Goal: Task Accomplishment & Management: Manage account settings

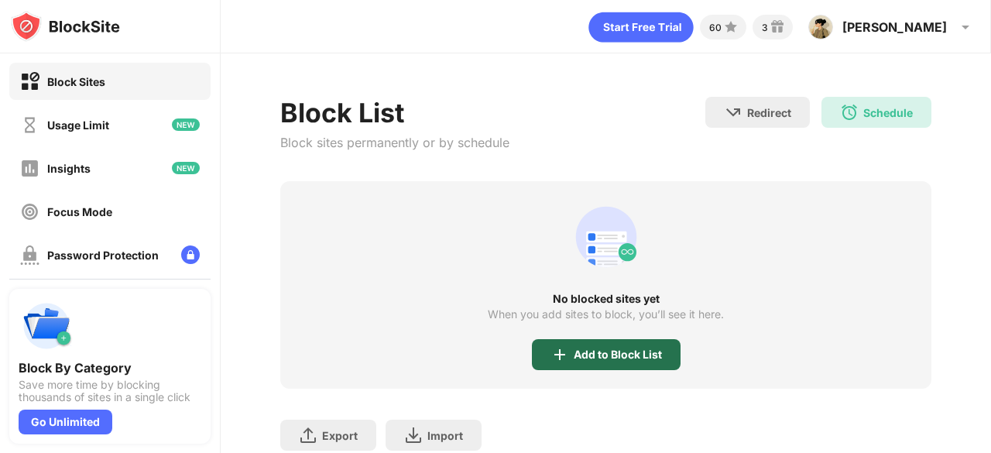
click at [635, 357] on div "Add to Block List" at bounding box center [617, 354] width 88 height 12
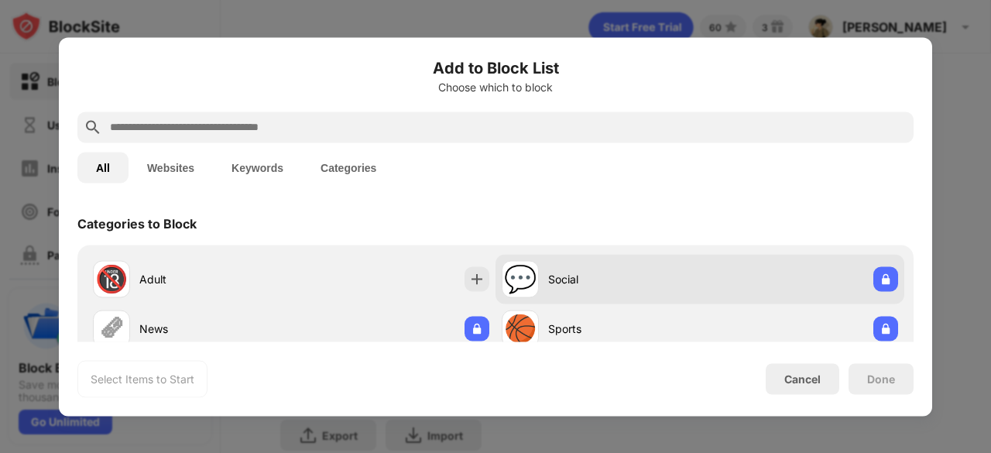
scroll to position [222, 0]
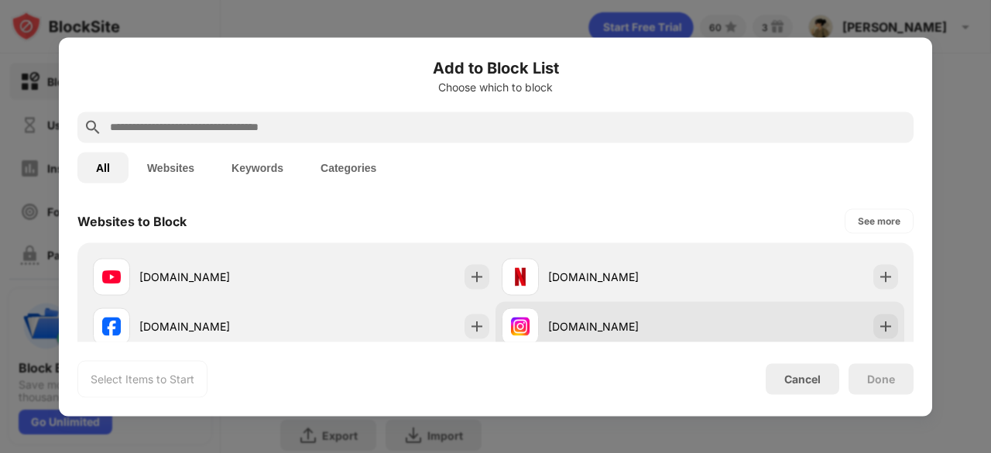
click at [605, 307] on div "[DOMAIN_NAME]" at bounding box center [600, 325] width 198 height 37
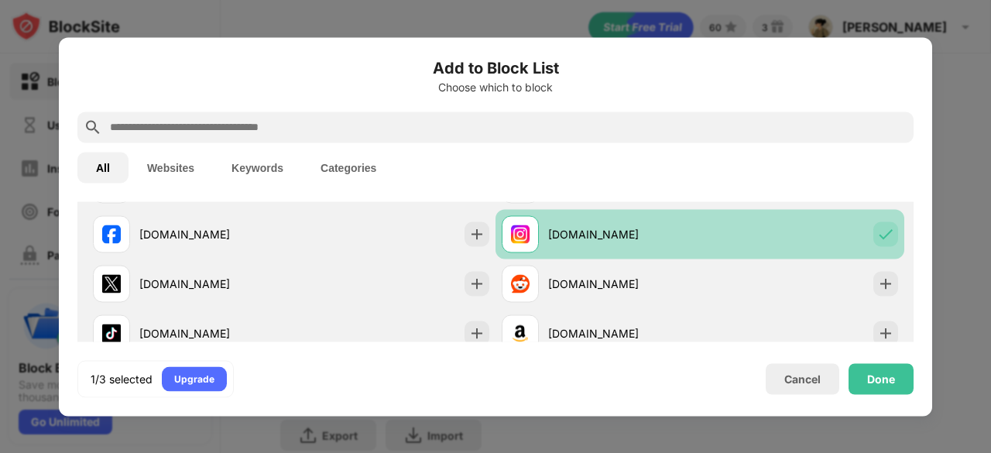
scroll to position [315, 0]
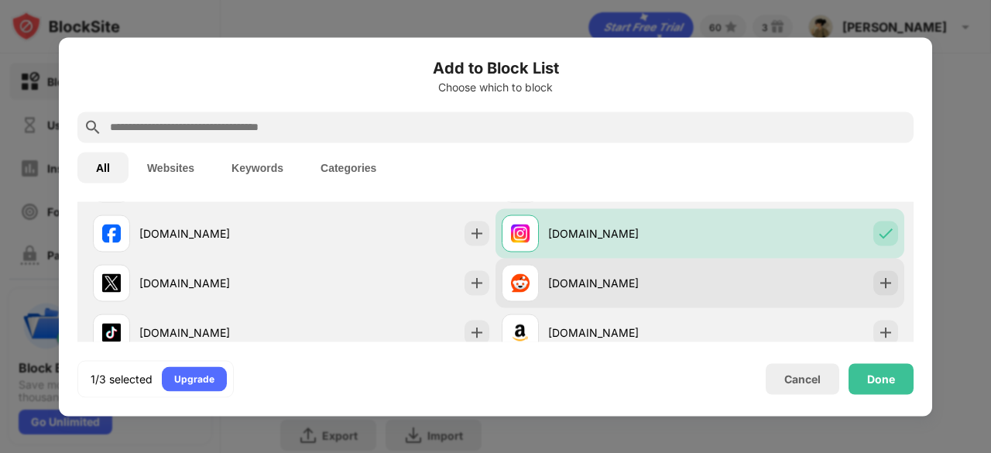
click at [627, 288] on div "[DOMAIN_NAME]" at bounding box center [624, 283] width 152 height 16
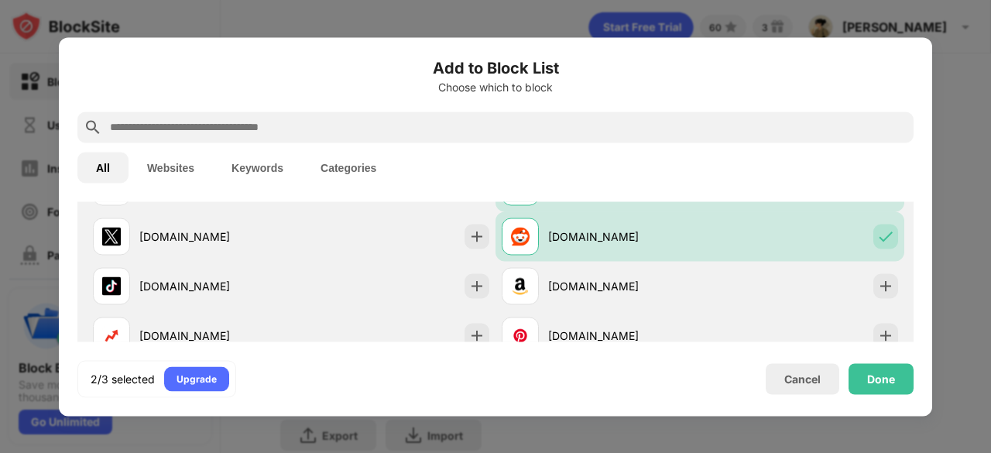
scroll to position [365, 0]
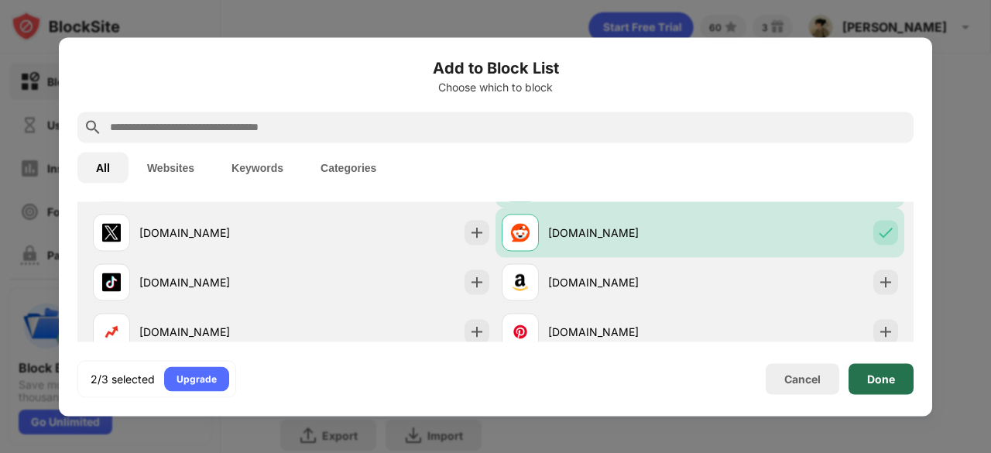
click at [865, 374] on div "Done" at bounding box center [880, 378] width 65 height 31
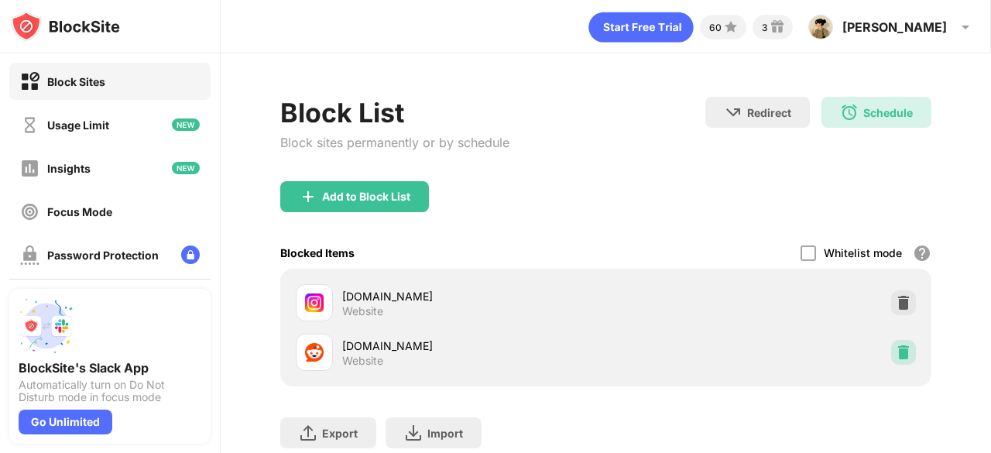
click at [895, 347] on img at bounding box center [902, 351] width 15 height 15
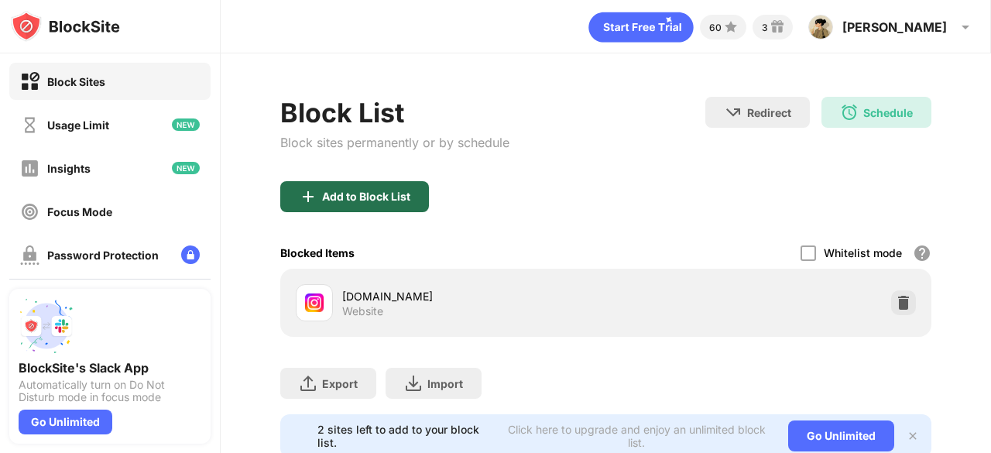
click at [388, 200] on div "Add to Block List" at bounding box center [366, 196] width 88 height 12
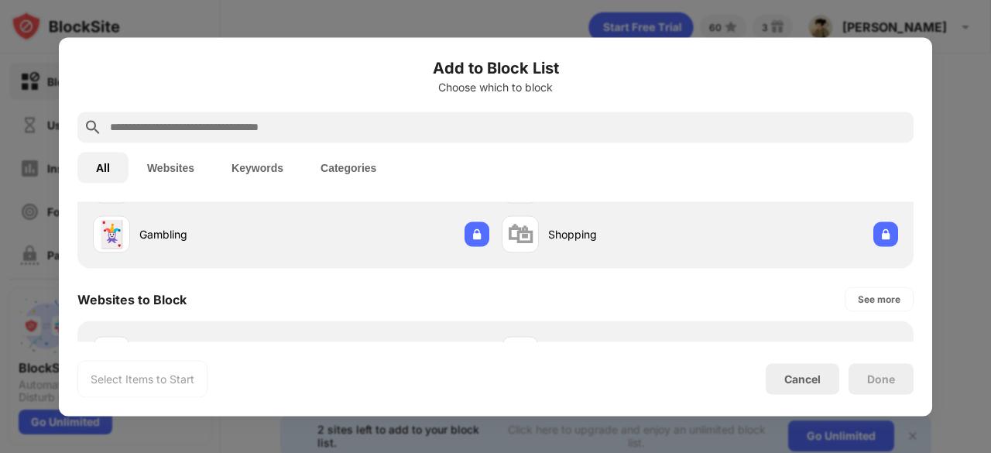
scroll to position [302, 0]
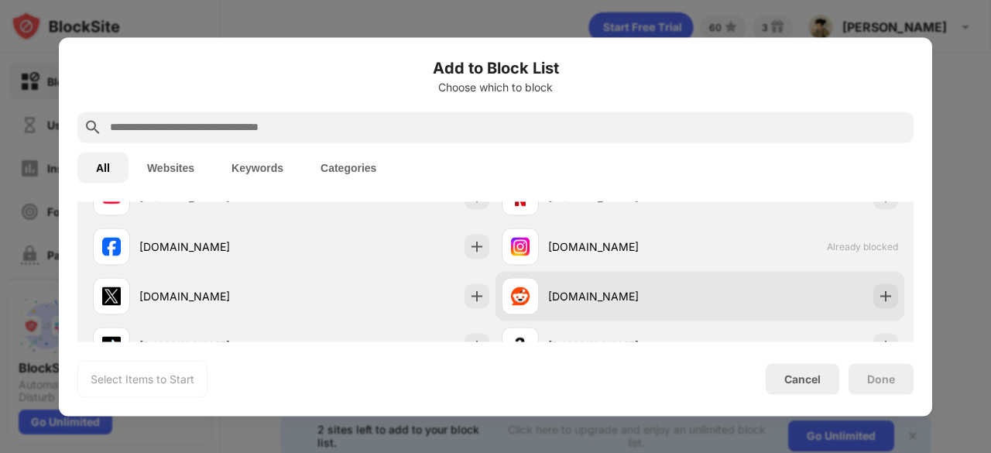
click at [619, 291] on div "[DOMAIN_NAME]" at bounding box center [624, 296] width 152 height 16
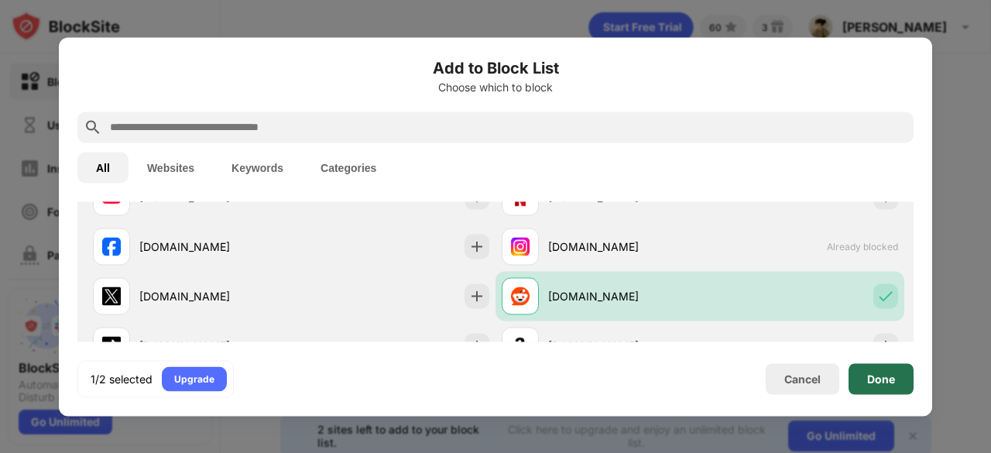
click at [879, 375] on div "Done" at bounding box center [881, 378] width 28 height 12
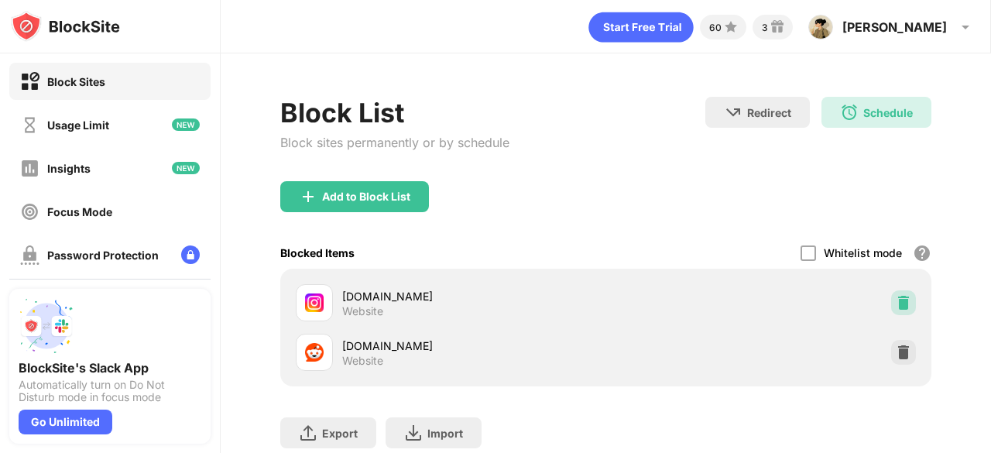
click at [891, 310] on div at bounding box center [903, 302] width 25 height 25
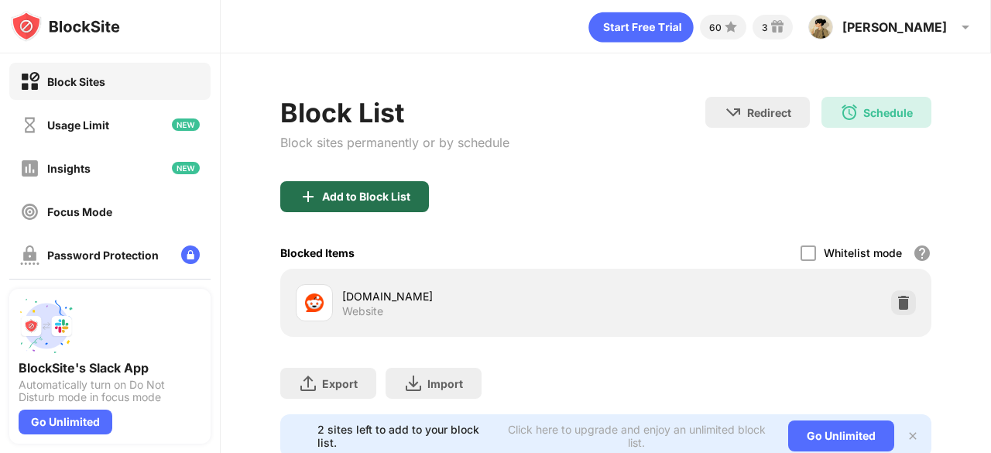
click at [392, 200] on div "Add to Block List" at bounding box center [366, 196] width 88 height 12
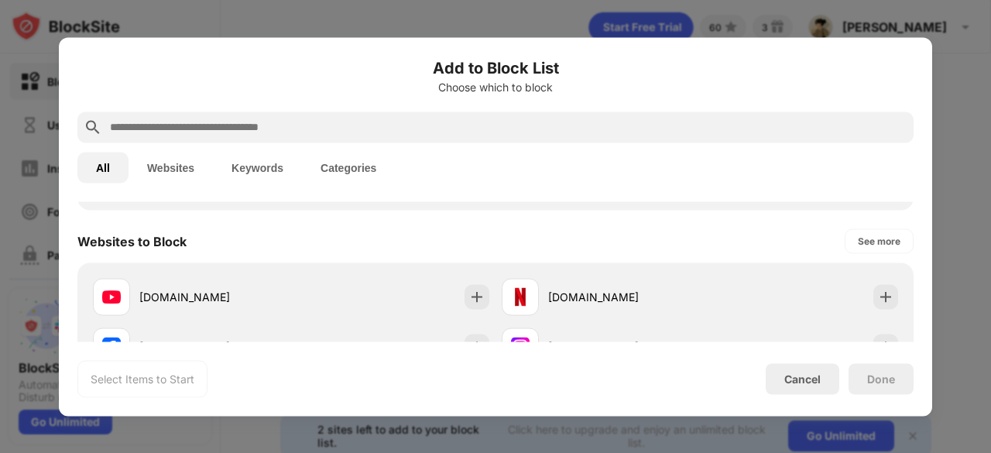
scroll to position [241, 0]
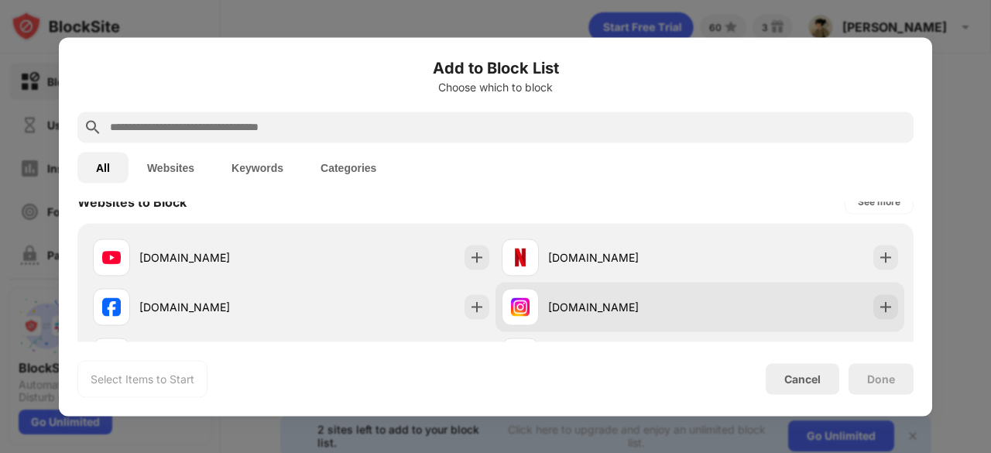
click at [655, 301] on div "[DOMAIN_NAME]" at bounding box center [624, 307] width 152 height 16
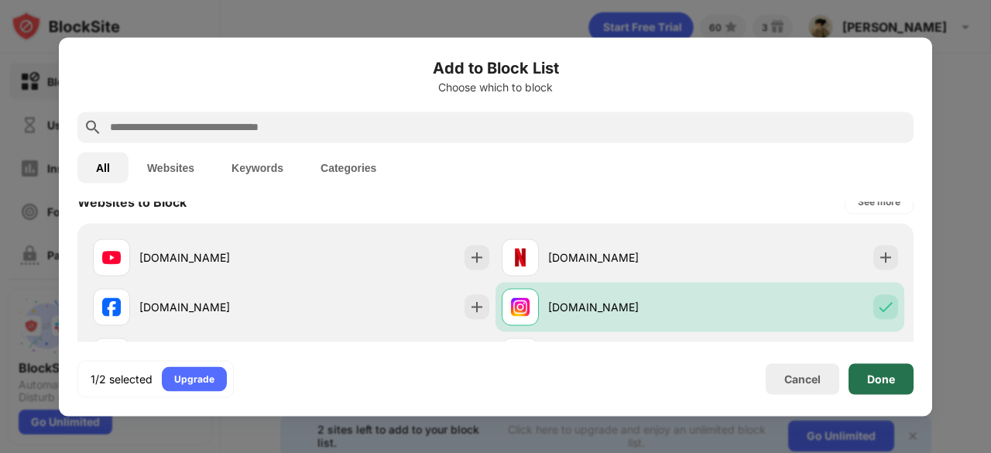
click at [885, 377] on div "Done" at bounding box center [881, 378] width 28 height 12
